Goal: Information Seeking & Learning: Learn about a topic

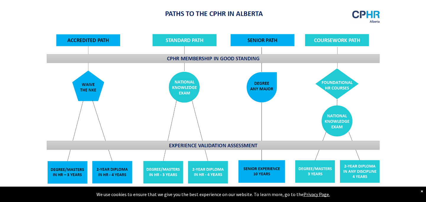
scroll to position [467, 0]
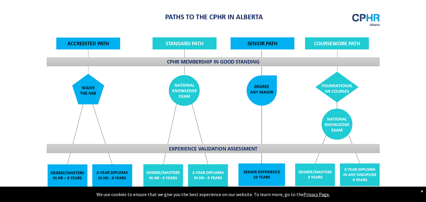
click at [422, 188] on div "×" at bounding box center [422, 191] width 2 height 6
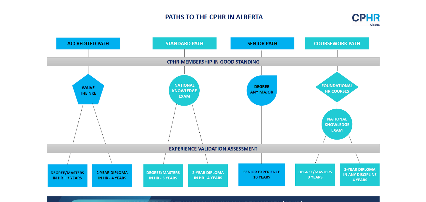
click at [398, 116] on div "CPHR Designation Pathways For CPHR Alberta members, there are four paths to the…" at bounding box center [213, 140] width 426 height 381
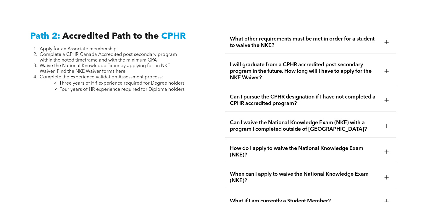
scroll to position [932, 0]
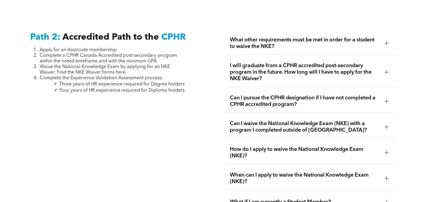
click at [71, 33] on span "Accredited Path to the" at bounding box center [110, 37] width 97 height 9
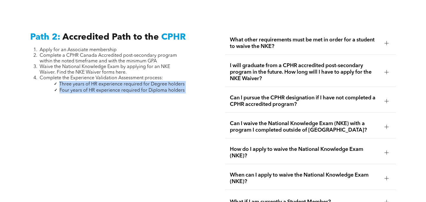
drag, startPoint x: 60, startPoint y: 76, endPoint x: 197, endPoint y: 81, distance: 137.8
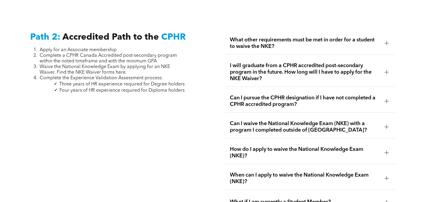
click at [184, 82] on span "Three years of HR experience required for Degree holders" at bounding box center [122, 84] width 126 height 5
drag, startPoint x: 189, startPoint y: 77, endPoint x: 60, endPoint y: 77, distance: 128.8
click at [60, 82] on span "Three years of HR experience required for Degree holders" at bounding box center [122, 84] width 126 height 5
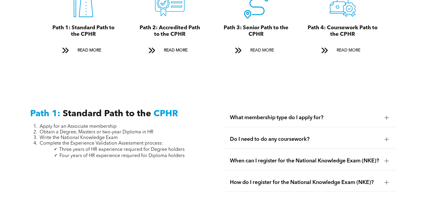
scroll to position [712, 0]
click at [177, 45] on span "READ MORE" at bounding box center [176, 50] width 28 height 11
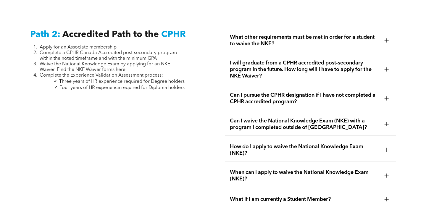
scroll to position [935, 0]
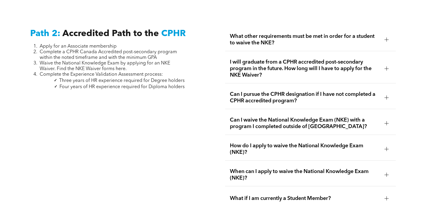
click at [282, 33] on span "What other requirements must be met in order for a student to waive the NKE?" at bounding box center [305, 39] width 150 height 13
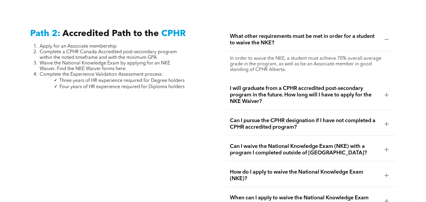
click at [269, 33] on span "What other requirements must be met in order for a student to waive the NKE?" at bounding box center [305, 39] width 150 height 13
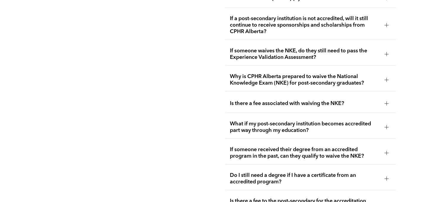
scroll to position [1158, 0]
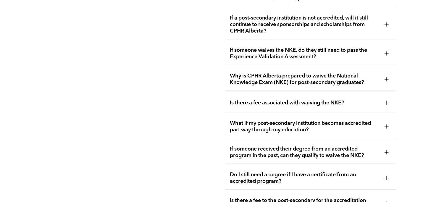
click at [274, 47] on span "If someone waives the NKE, do they still need to pass the Experience Validation…" at bounding box center [305, 53] width 150 height 13
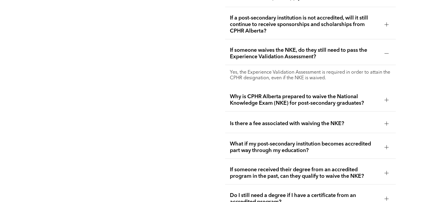
click at [286, 47] on span "If someone waives the NKE, do they still need to pass the Experience Validation…" at bounding box center [305, 53] width 150 height 13
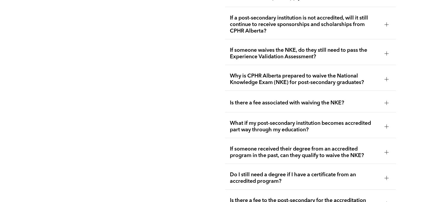
click at [286, 47] on span "If someone waives the NKE, do they still need to pass the Experience Validation…" at bounding box center [305, 53] width 150 height 13
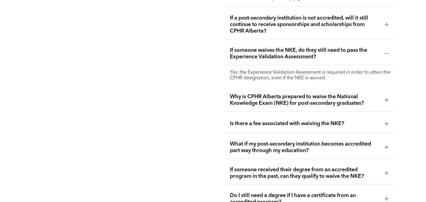
click at [286, 47] on span "If someone waives the NKE, do they still need to pass the Experience Validation…" at bounding box center [305, 53] width 150 height 13
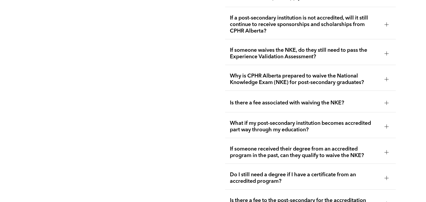
click at [209, 57] on div "Path 2: Accredited Path to the CPHR Apply for an Associate membership Complete …" at bounding box center [213, 64] width 426 height 561
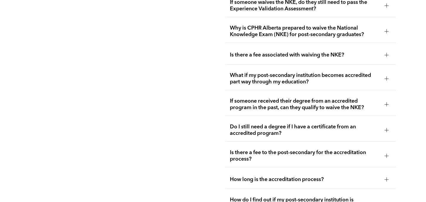
scroll to position [1209, 0]
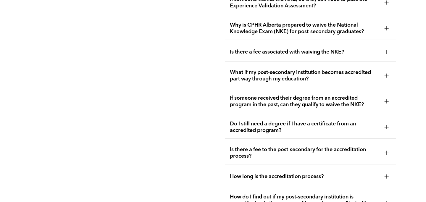
click at [262, 49] on span "Is there a fee associated with waiving the NKE?" at bounding box center [305, 52] width 150 height 7
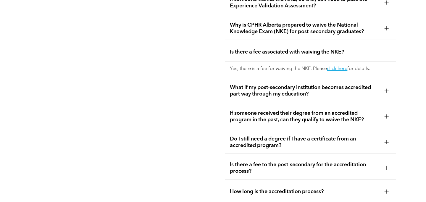
click at [262, 49] on span "Is there a fee associated with waiving the NKE?" at bounding box center [305, 52] width 150 height 7
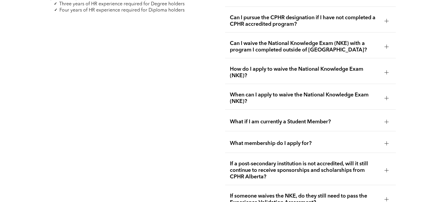
scroll to position [1019, 0]
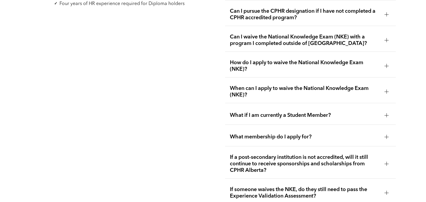
click at [346, 106] on div "What if I am currently a Student Member?" at bounding box center [310, 115] width 171 height 19
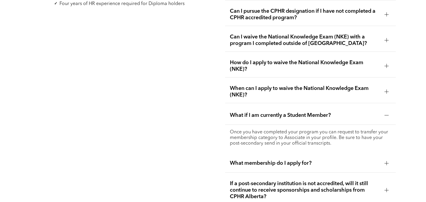
click at [346, 106] on div "What if I am currently a Student Member?" at bounding box center [310, 115] width 171 height 19
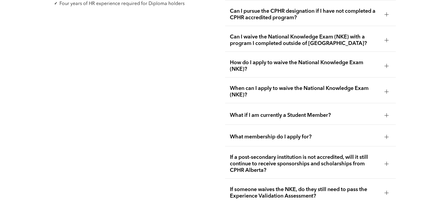
click at [199, 86] on div "Path 2: Accredited Path to the CPHR Apply for an Associate membership Complete …" at bounding box center [115, 203] width 180 height 527
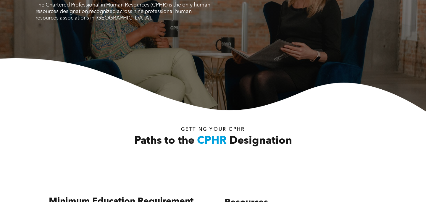
scroll to position [0, 0]
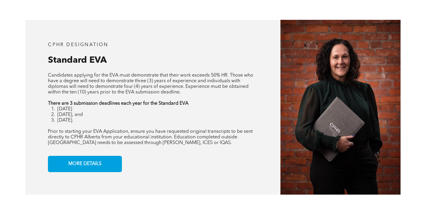
scroll to position [459, 0]
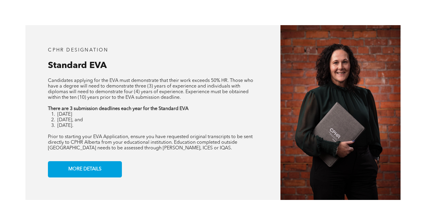
click at [124, 110] on strong "There are 3 submission deadlines each year for the Standard EVA" at bounding box center [118, 109] width 141 height 5
click at [131, 109] on strong "There are 3 submission deadlines each year for the Standard EVA" at bounding box center [118, 109] width 141 height 5
drag, startPoint x: 42, startPoint y: 110, endPoint x: 191, endPoint y: 109, distance: 149.3
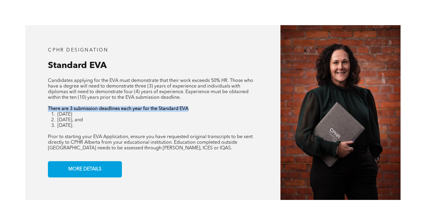
click at [192, 110] on div "CPHR DESIGNATION Standard EVA Candidates applying for the EVA must demonstrate …" at bounding box center [152, 112] width 255 height 175
click at [191, 109] on p "There are 3 submission deadlines each year for the Standard EVA" at bounding box center [153, 109] width 210 height 6
drag, startPoint x: 47, startPoint y: 104, endPoint x: 188, endPoint y: 109, distance: 141.6
click at [188, 109] on div "CPHR DESIGNATION Standard EVA Candidates applying for the EVA must demonstrate …" at bounding box center [152, 112] width 255 height 175
click at [188, 109] on strong "There are 3 submission deadlines each year for the Standard EVA" at bounding box center [118, 109] width 141 height 5
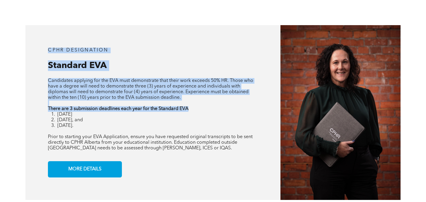
drag, startPoint x: 197, startPoint y: 109, endPoint x: 47, endPoint y: 47, distance: 161.5
click at [48, 48] on div "CPHR DESIGNATION Standard EVA Candidates applying for the EVA must demonstrate …" at bounding box center [152, 112] width 255 height 175
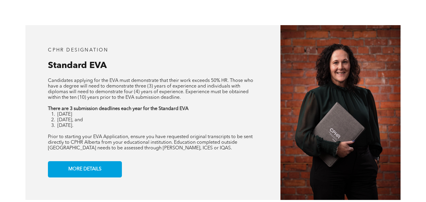
click at [73, 126] on span "[DATE]." at bounding box center [65, 126] width 16 height 5
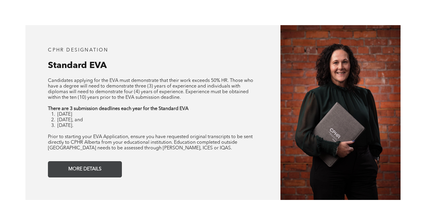
click at [78, 169] on span "MORE DETAILS" at bounding box center [84, 170] width 37 height 12
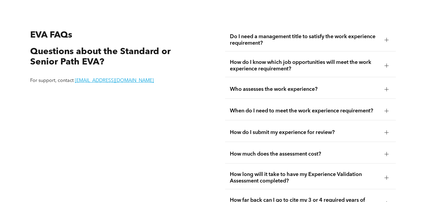
scroll to position [1023, 0]
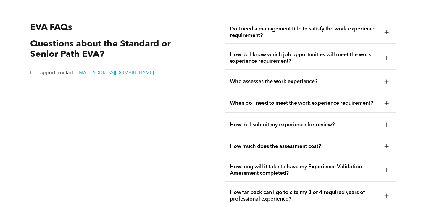
click at [306, 30] on span "Do I need a management title to satisfy the work experience requirement?" at bounding box center [305, 32] width 150 height 13
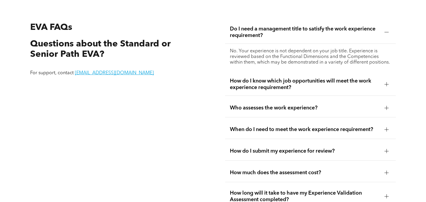
click at [306, 30] on span "Do I need a management title to satisfy the work experience requirement?" at bounding box center [305, 32] width 150 height 13
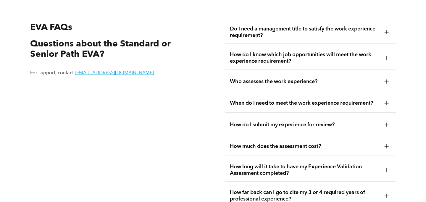
click at [307, 52] on span "How do I know which job opportunities will meet the work experience requirement?" at bounding box center [305, 58] width 150 height 13
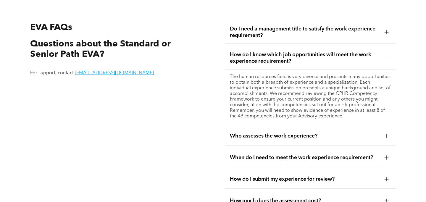
click at [307, 52] on span "How do I know which job opportunities will meet the work experience requirement?" at bounding box center [305, 58] width 150 height 13
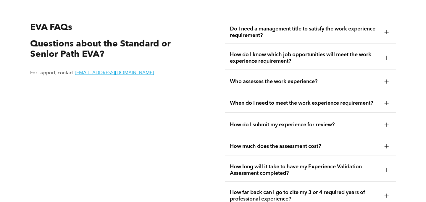
click at [307, 52] on span "How do I know which job opportunities will meet the work experience requirement?" at bounding box center [305, 58] width 150 height 13
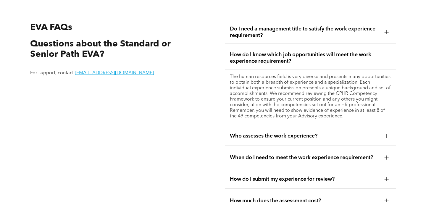
click at [307, 52] on span "How do I know which job opportunities will meet the work experience requirement?" at bounding box center [305, 58] width 150 height 13
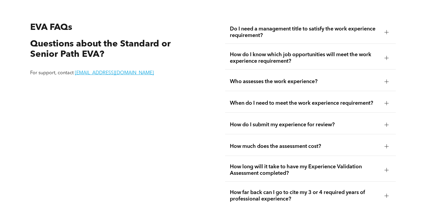
click at [312, 81] on span "Who assesses the work experience?" at bounding box center [305, 81] width 150 height 7
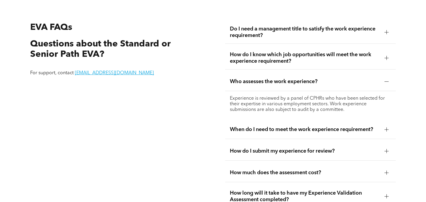
click at [312, 81] on span "Who assesses the work experience?" at bounding box center [305, 81] width 150 height 7
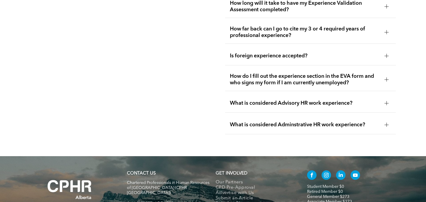
scroll to position [1191, 0]
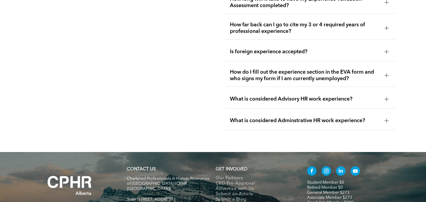
click at [317, 93] on div "What is considered Advisory HR work experience?" at bounding box center [310, 99] width 171 height 19
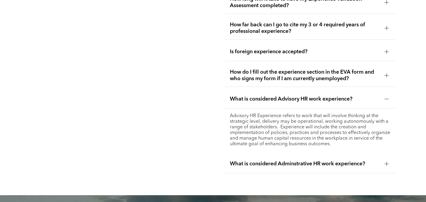
click at [317, 93] on div "What is considered Advisory HR work experience?" at bounding box center [310, 99] width 171 height 19
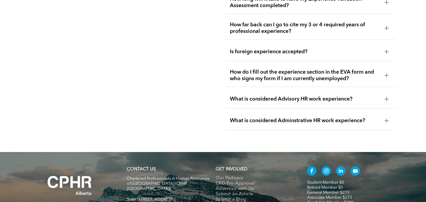
click at [314, 114] on div "What is considered Adminstrative HR work experience?" at bounding box center [310, 121] width 171 height 19
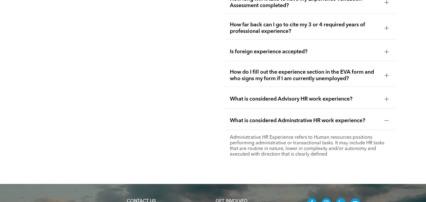
click at [310, 118] on span "What is considered Adminstrative HR work experience?" at bounding box center [305, 121] width 150 height 7
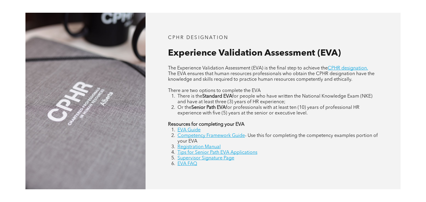
scroll to position [244, 0]
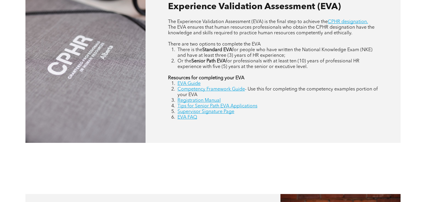
scroll to position [290, 0]
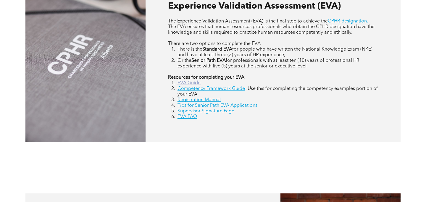
click at [190, 81] on link "EVA Guide" at bounding box center [189, 83] width 23 height 5
